Goal: Task Accomplishment & Management: Complete application form

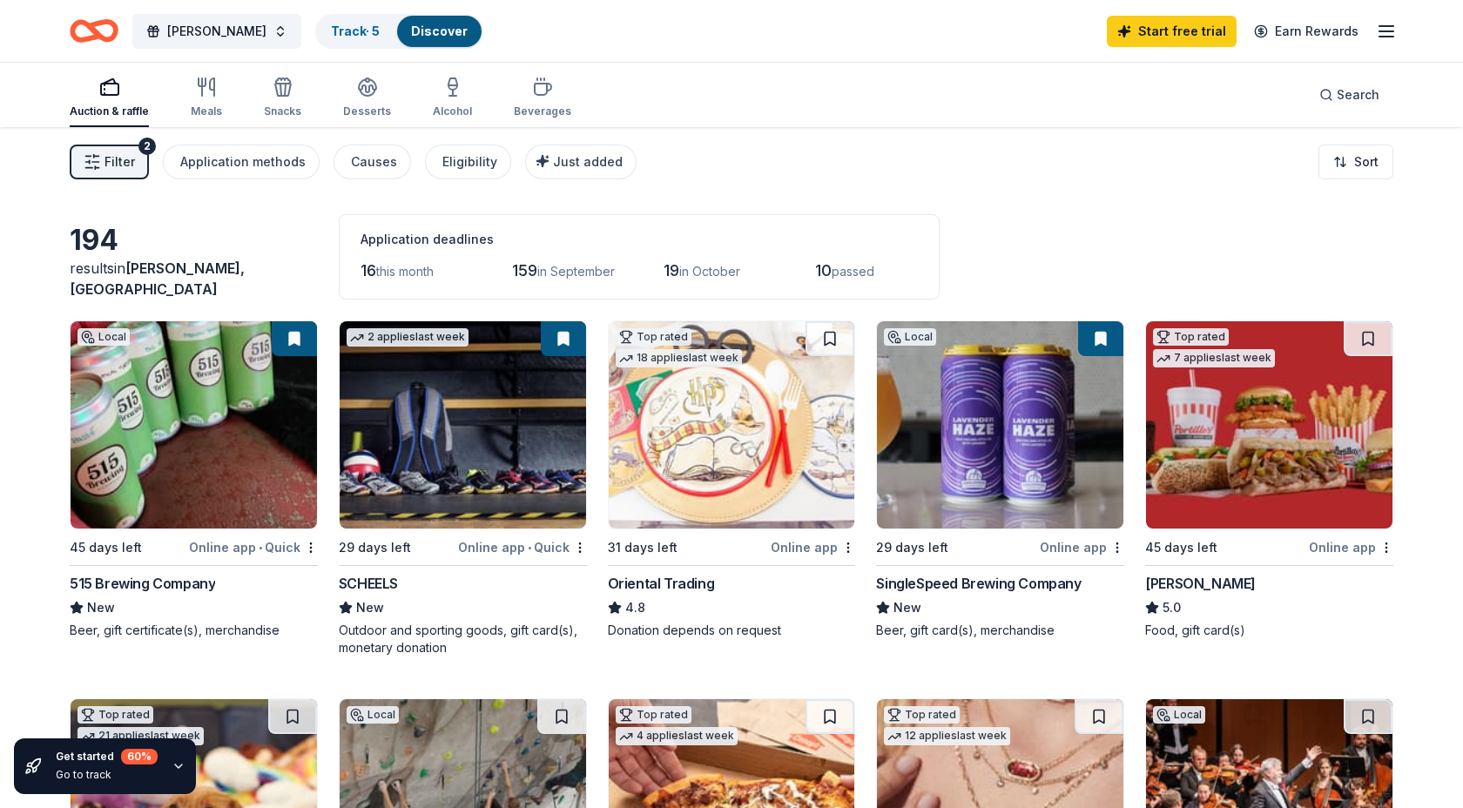
click at [110, 94] on rect "button" at bounding box center [109, 89] width 17 height 11
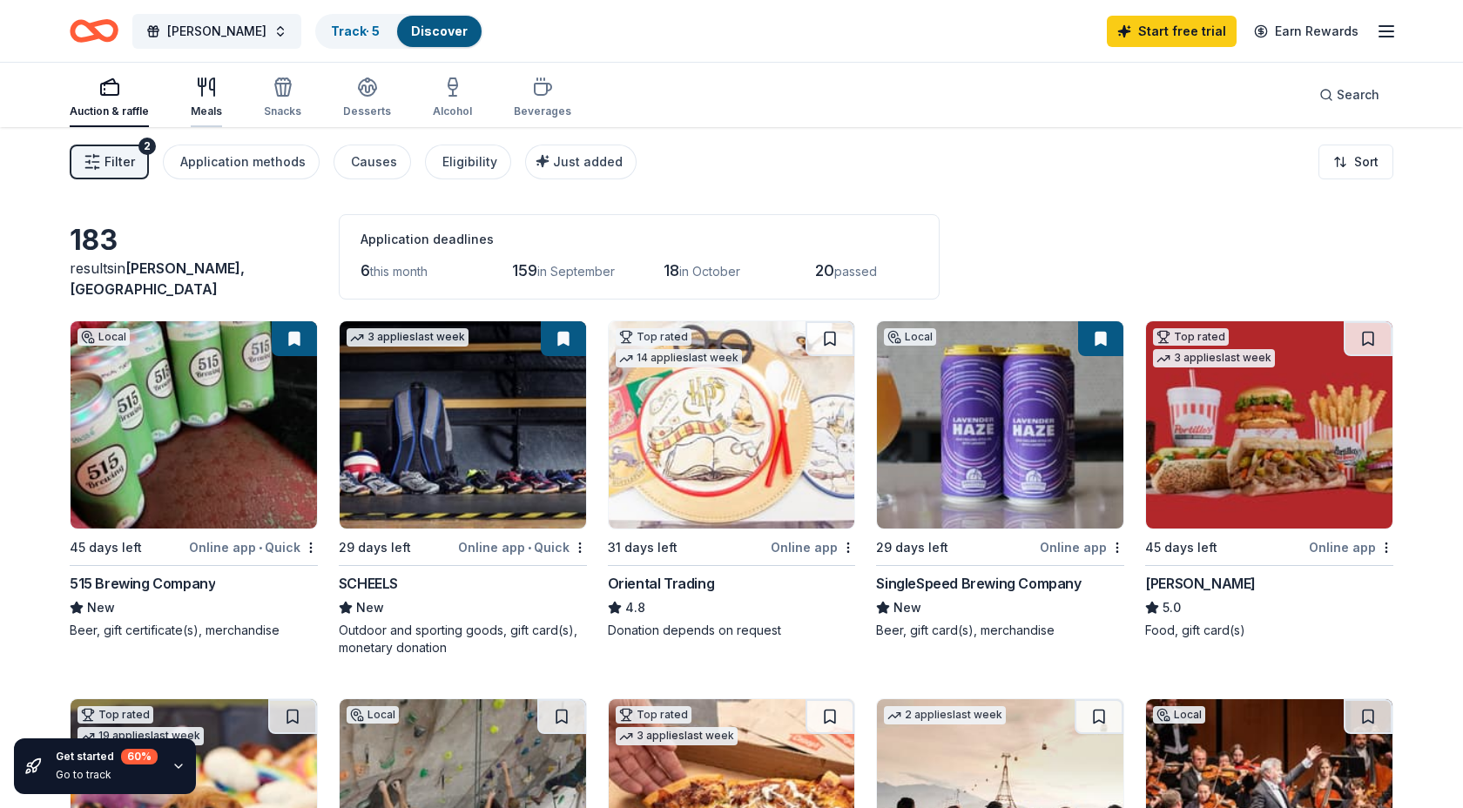
click at [205, 93] on icon "button" at bounding box center [206, 87] width 21 height 21
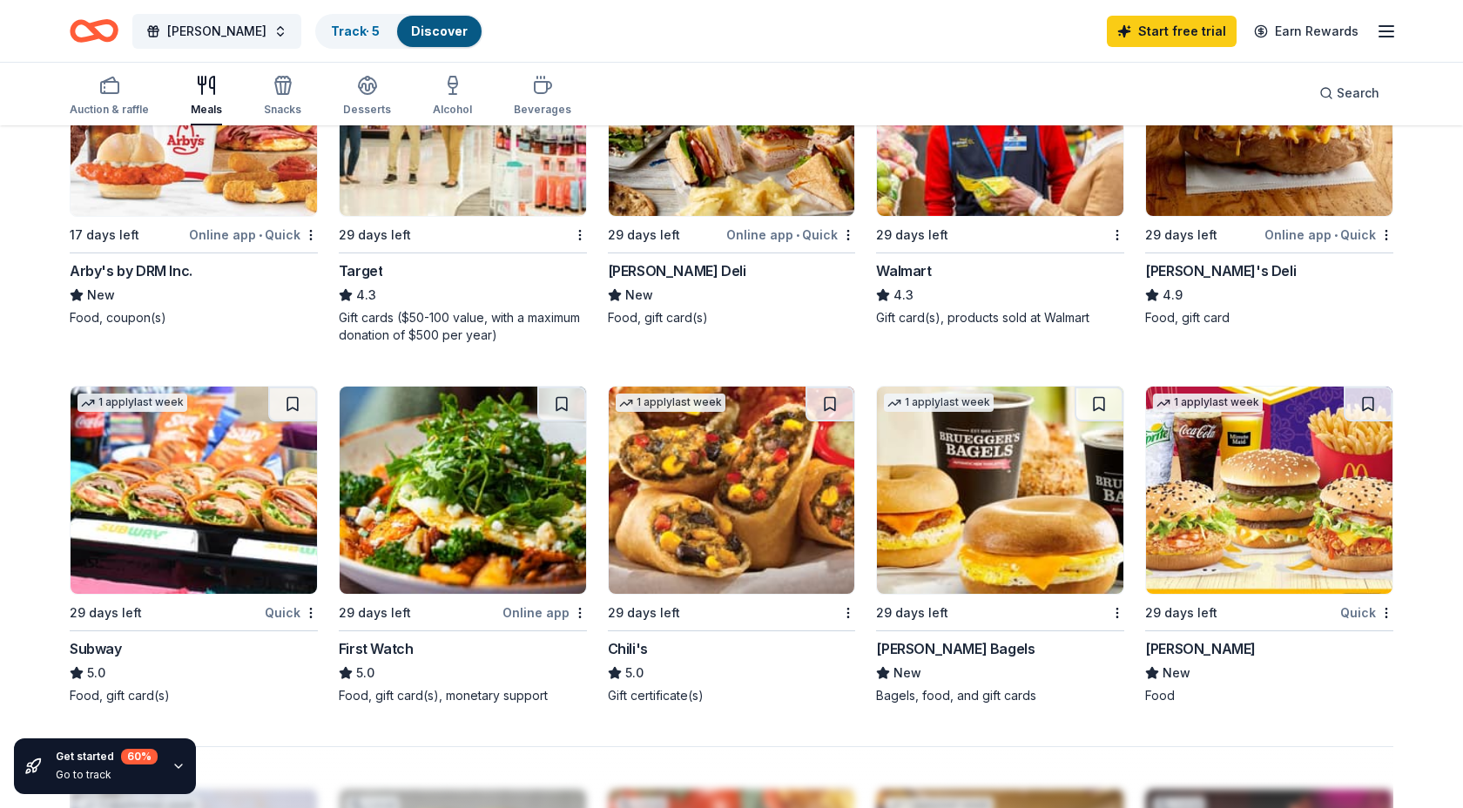
scroll to position [1053, 0]
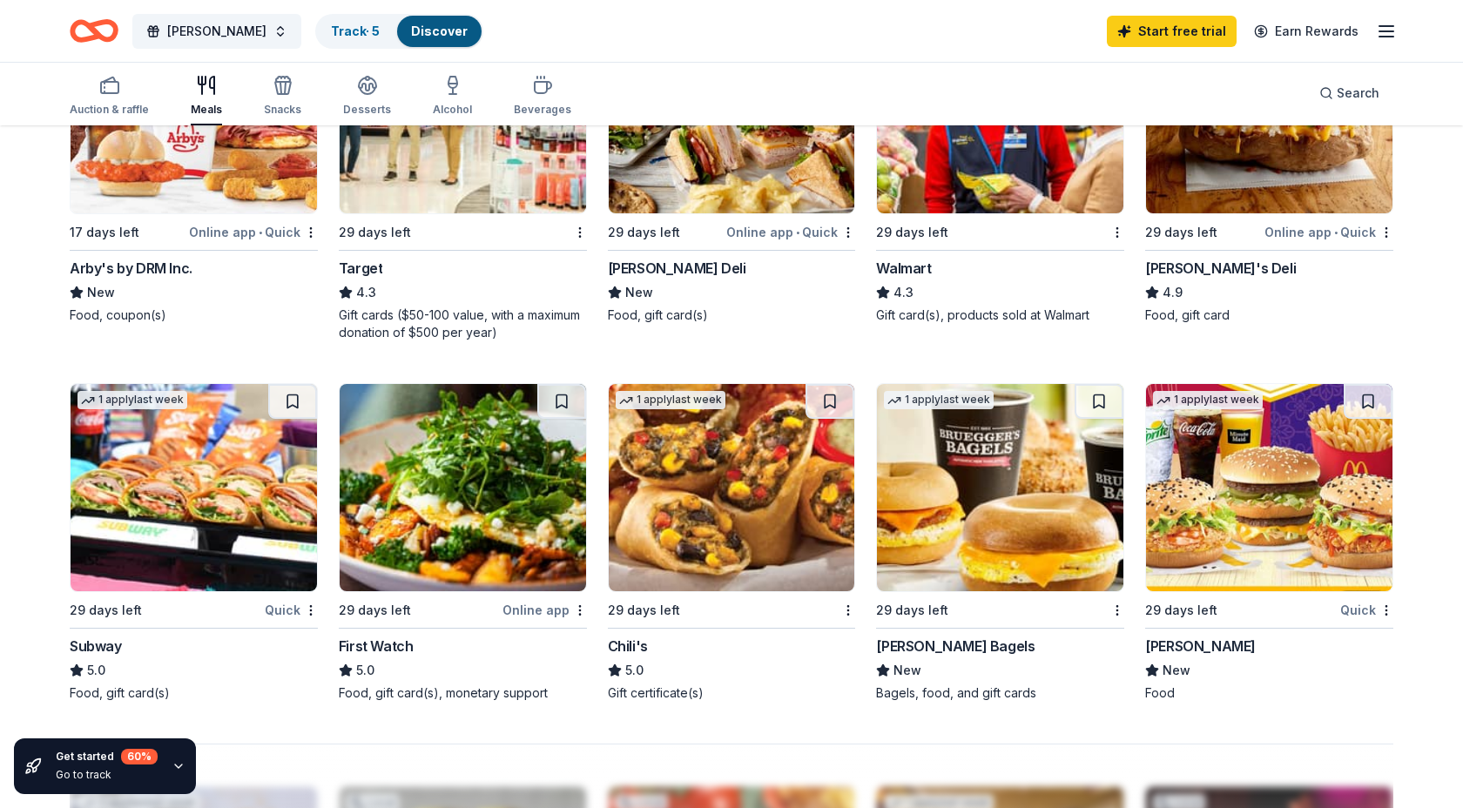
click at [676, 518] on img at bounding box center [732, 487] width 246 height 207
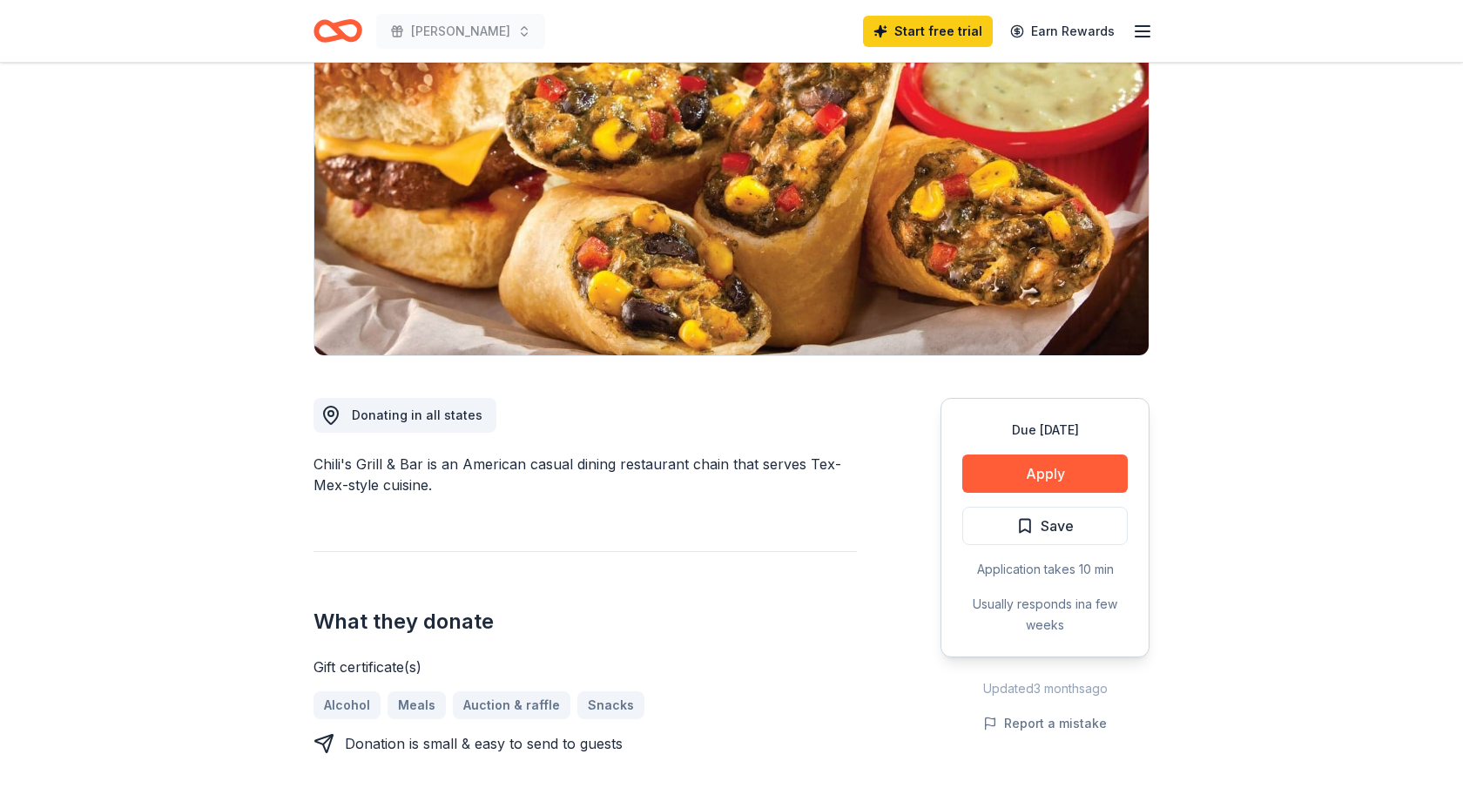
scroll to position [176, 0]
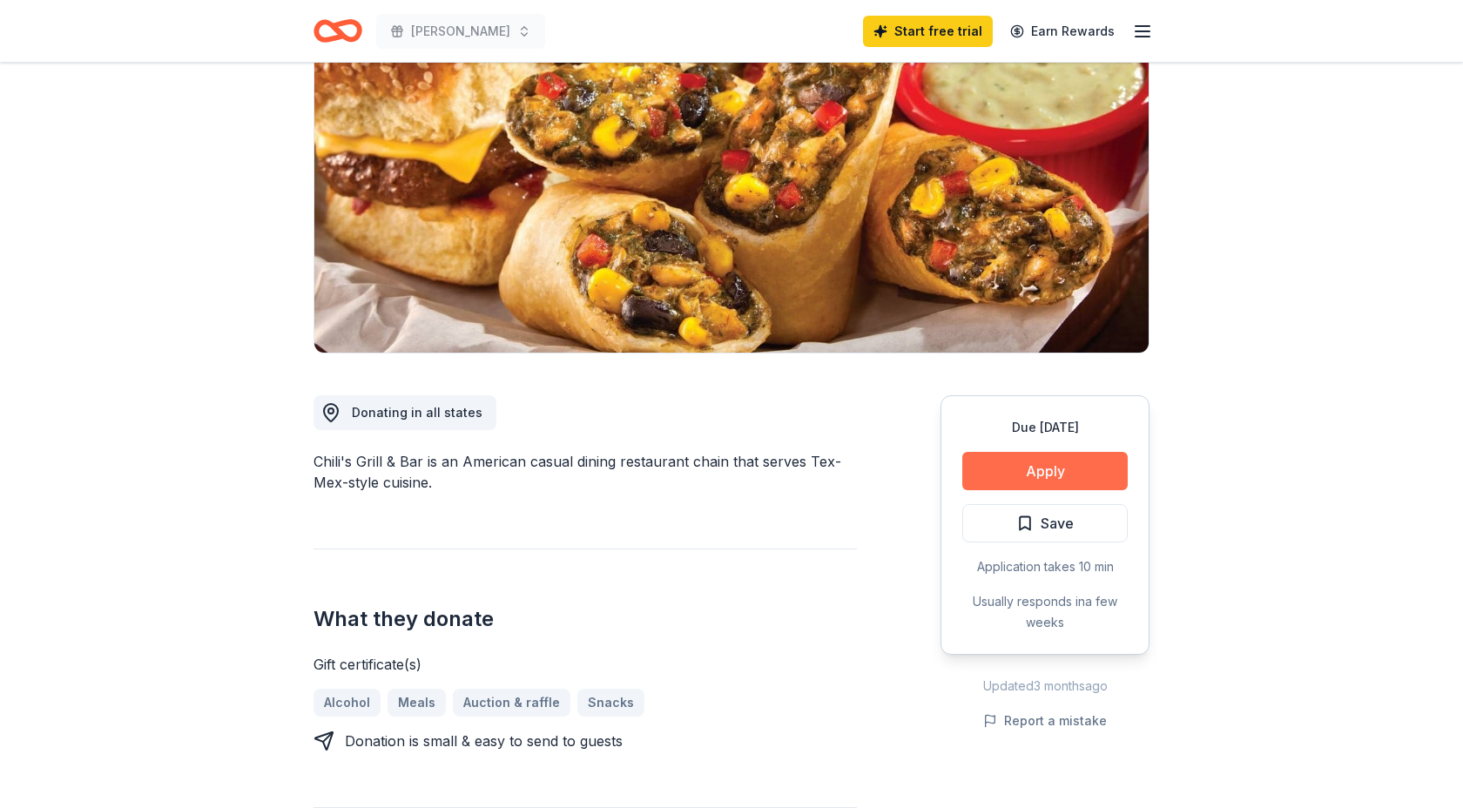
click at [1018, 467] on button "Apply" at bounding box center [1044, 471] width 165 height 38
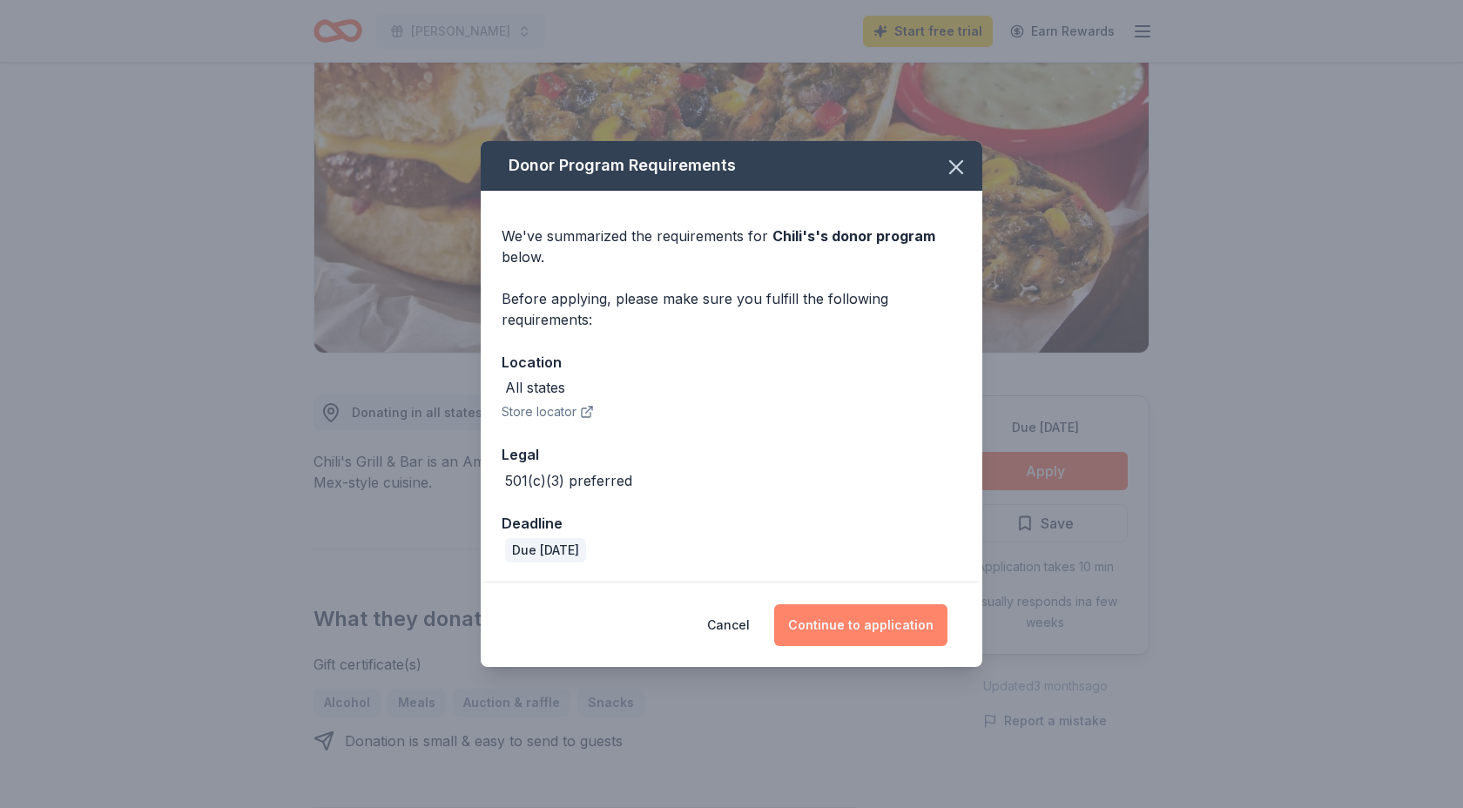
click at [858, 629] on button "Continue to application" at bounding box center [860, 625] width 173 height 42
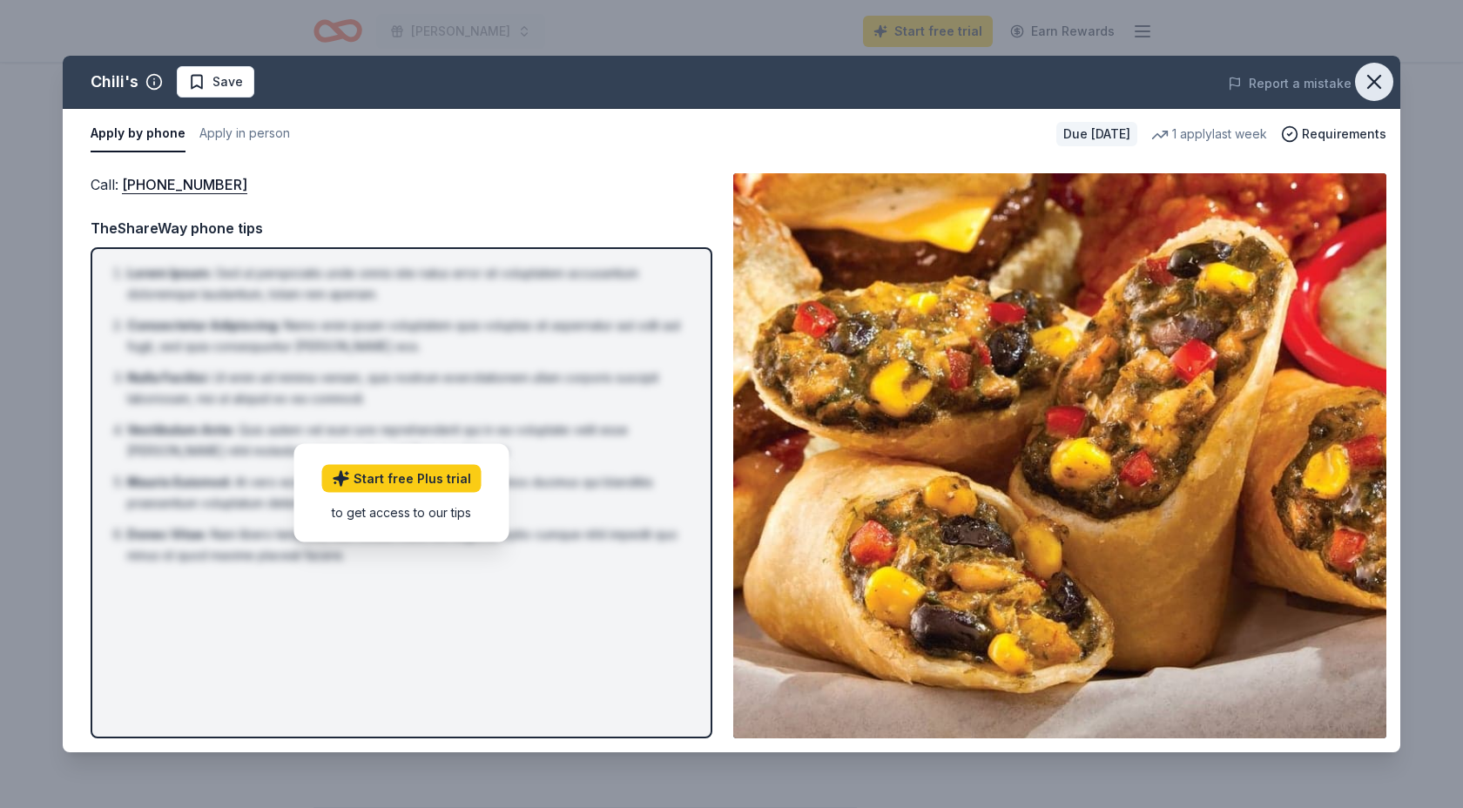
click at [1375, 77] on icon "button" at bounding box center [1374, 82] width 24 height 24
